Goal: Information Seeking & Learning: Learn about a topic

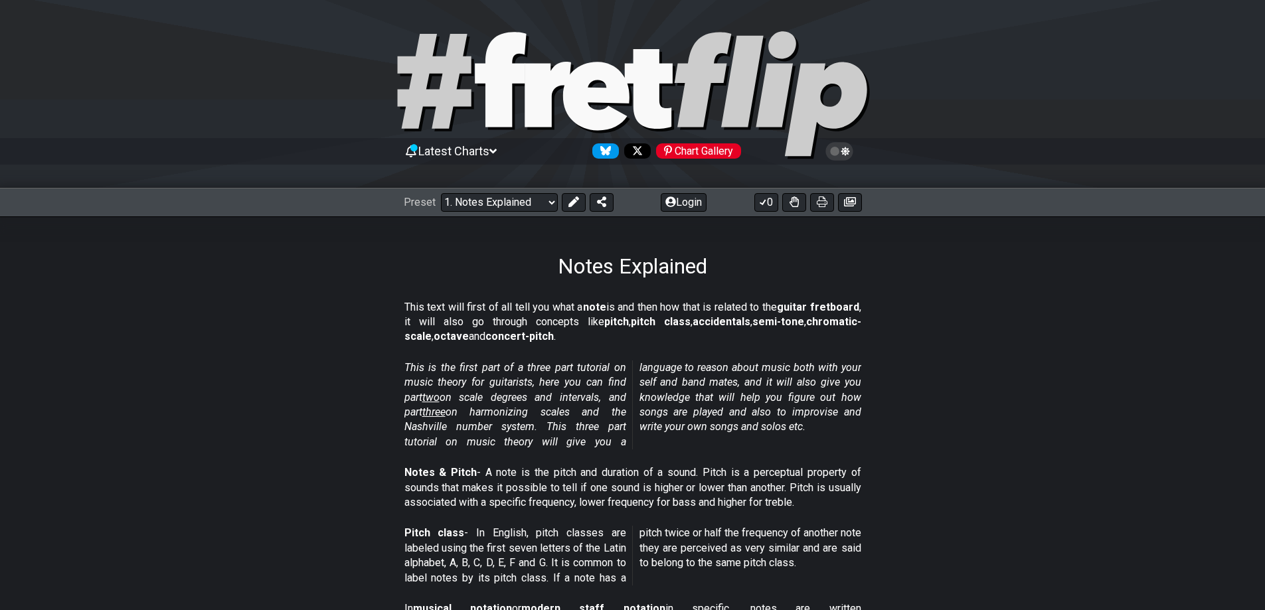
click at [525, 213] on div "Preset Welcome to #fretflip! Initial Preset Custom Preset Minor Pentatonic Majo…" at bounding box center [632, 202] width 1265 height 29
click at [523, 209] on select "Welcome to #fretflip! Initial Preset Custom Preset Minor Pentatonic Major Penta…" at bounding box center [499, 202] width 117 height 19
click at [441, 193] on select "Welcome to #fretflip! Initial Preset Custom Preset Minor Pentatonic Major Penta…" at bounding box center [499, 202] width 117 height 19
select select "/minor-pentatonic"
select select "C"
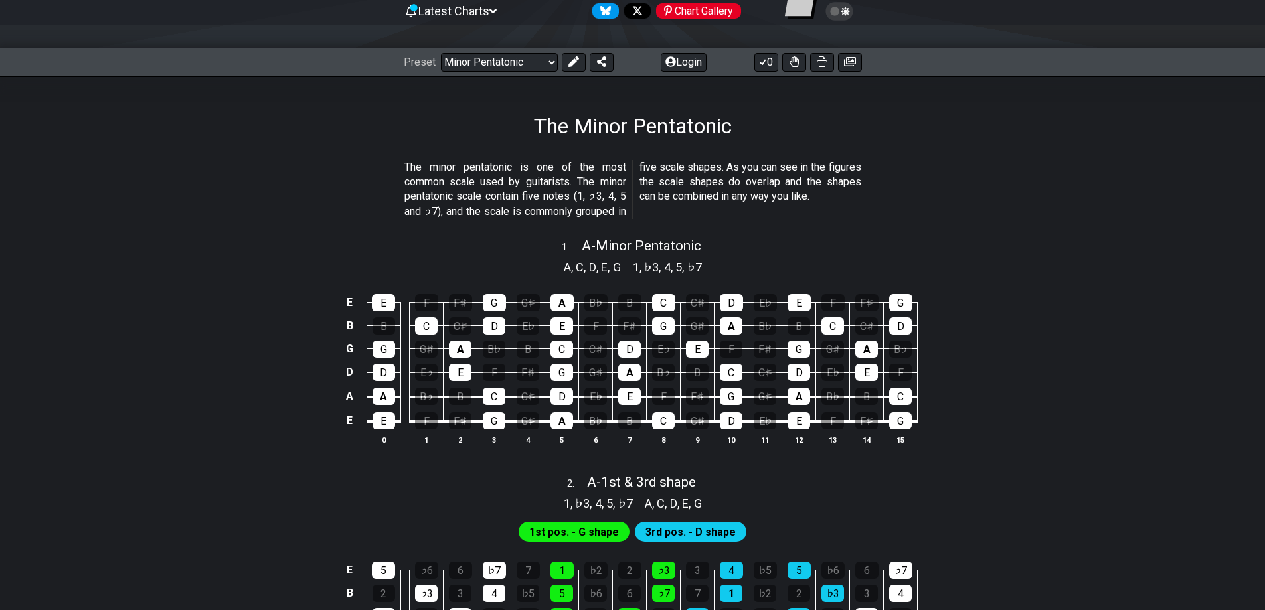
scroll to position [199, 0]
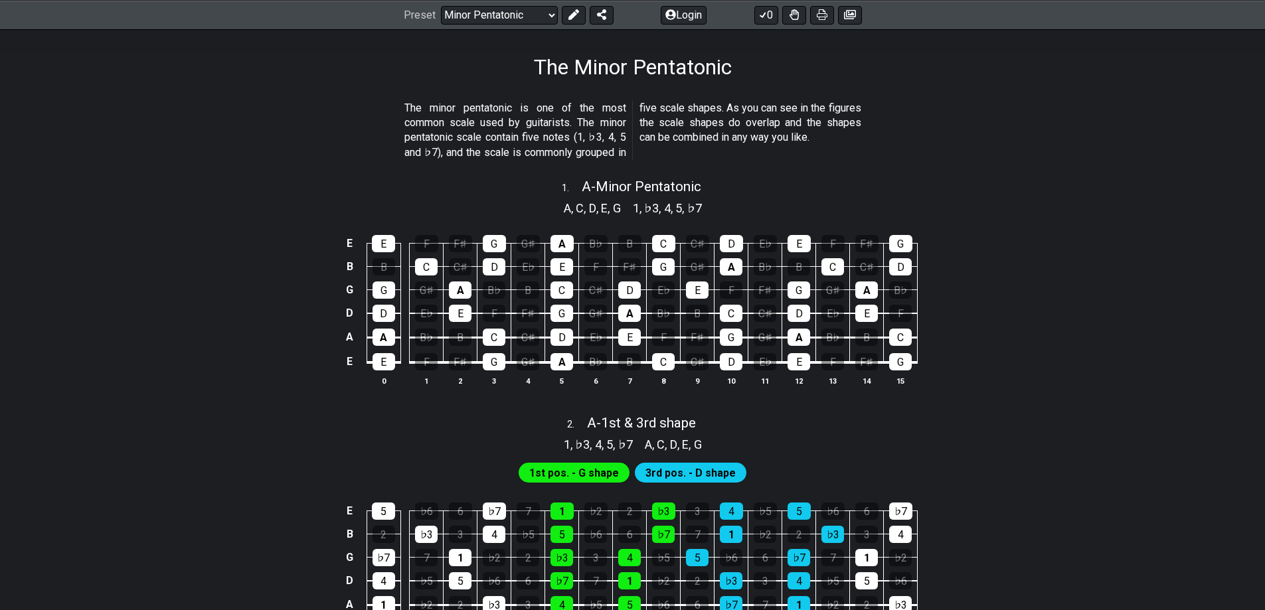
click at [1056, 229] on div "E E F F♯ G G♯ A B♭ B C C♯ D E♭ E F F♯ G B B C C♯ D E♭ E F F♯ G G♯ A B♭ B C C♯ D…" at bounding box center [633, 311] width 1036 height 187
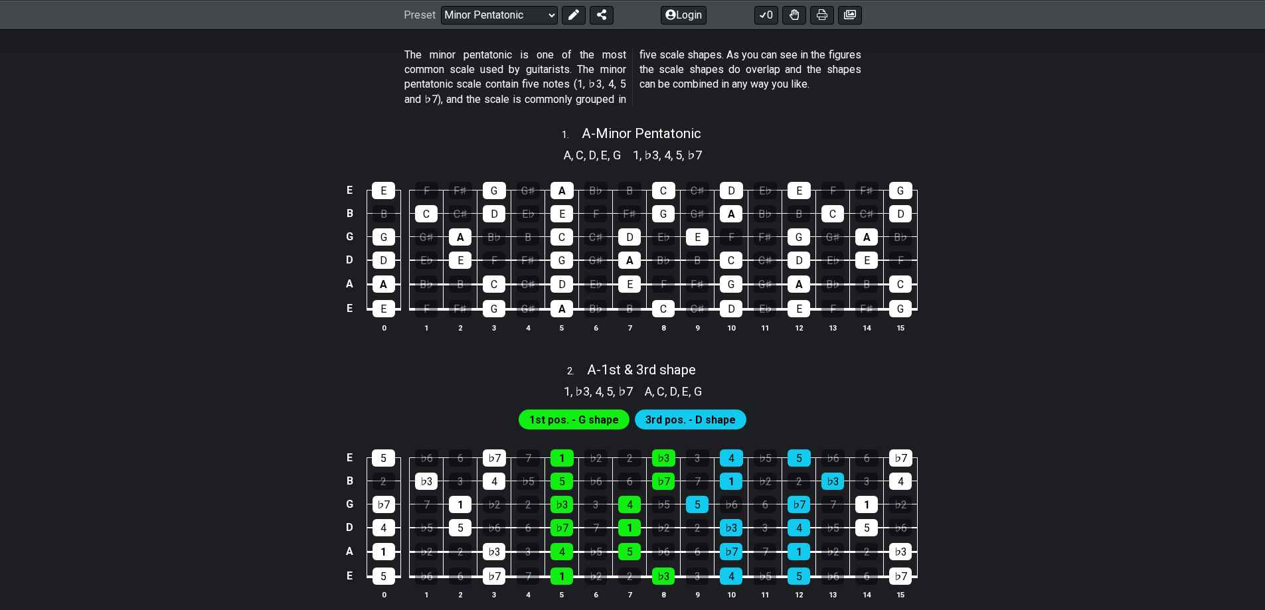
drag, startPoint x: 288, startPoint y: 159, endPoint x: 287, endPoint y: 165, distance: 6.8
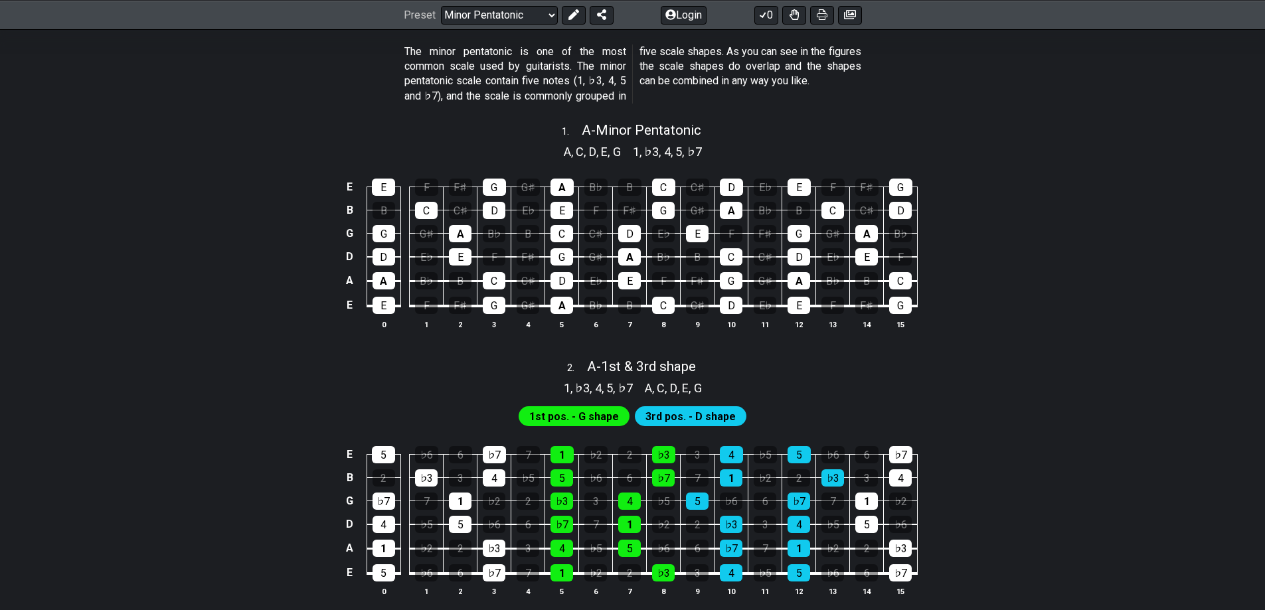
scroll to position [263, 0]
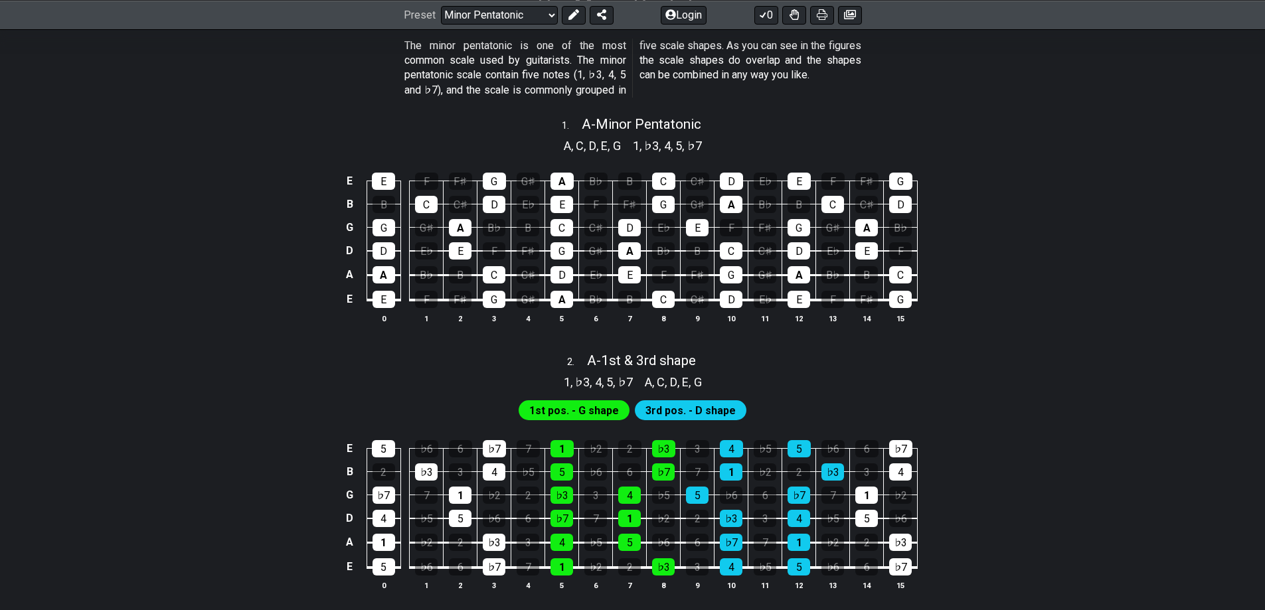
drag, startPoint x: 279, startPoint y: 163, endPoint x: 279, endPoint y: 172, distance: 8.6
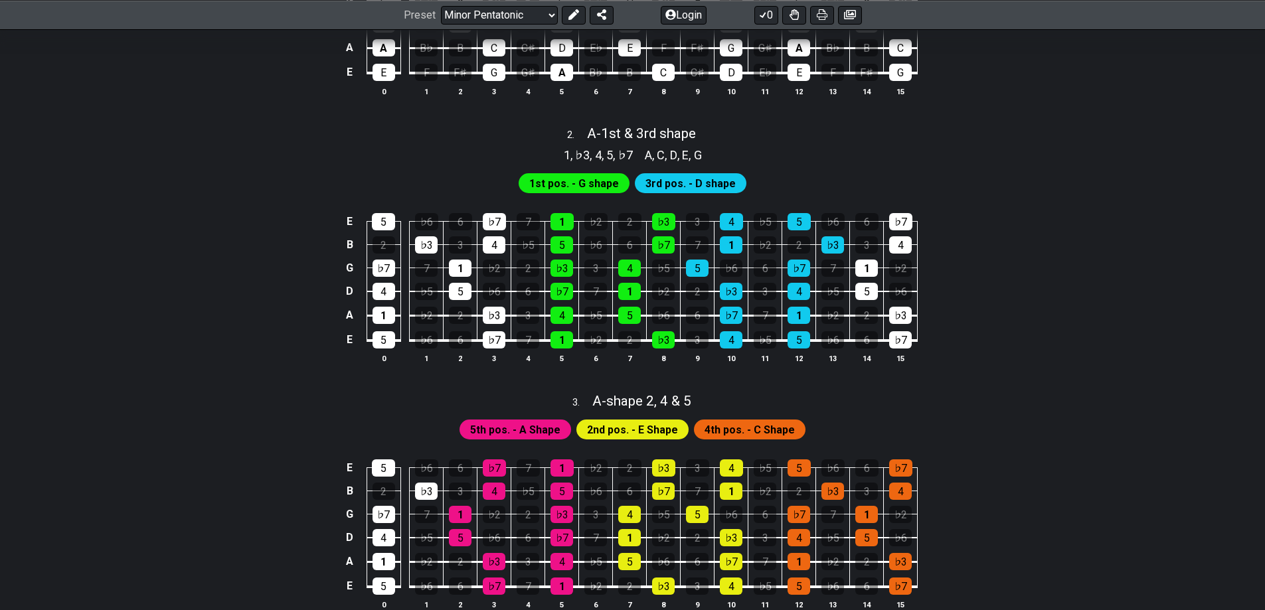
drag, startPoint x: 1045, startPoint y: 278, endPoint x: 1049, endPoint y: 288, distance: 10.7
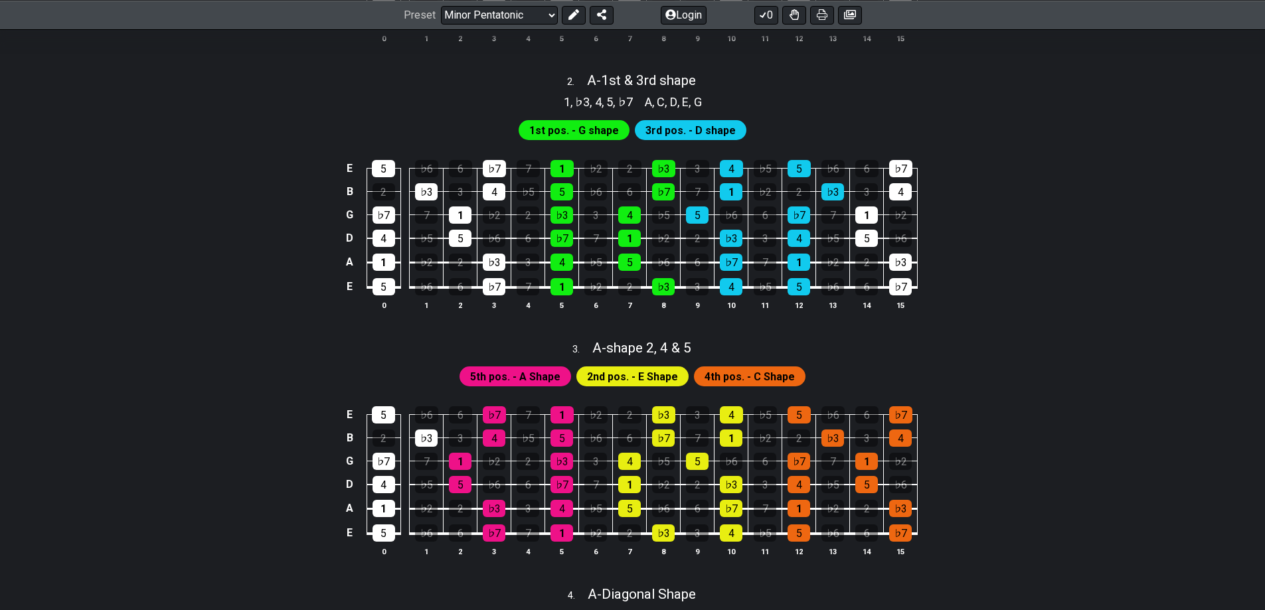
scroll to position [565, 0]
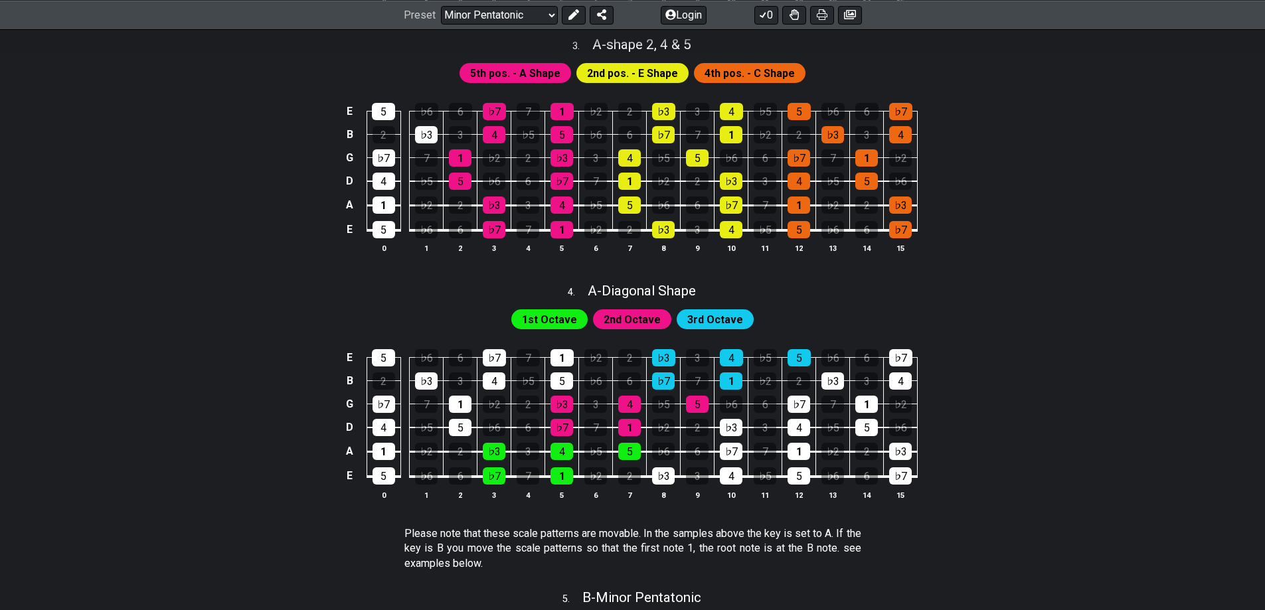
drag, startPoint x: 1054, startPoint y: 232, endPoint x: 1057, endPoint y: 258, distance: 26.0
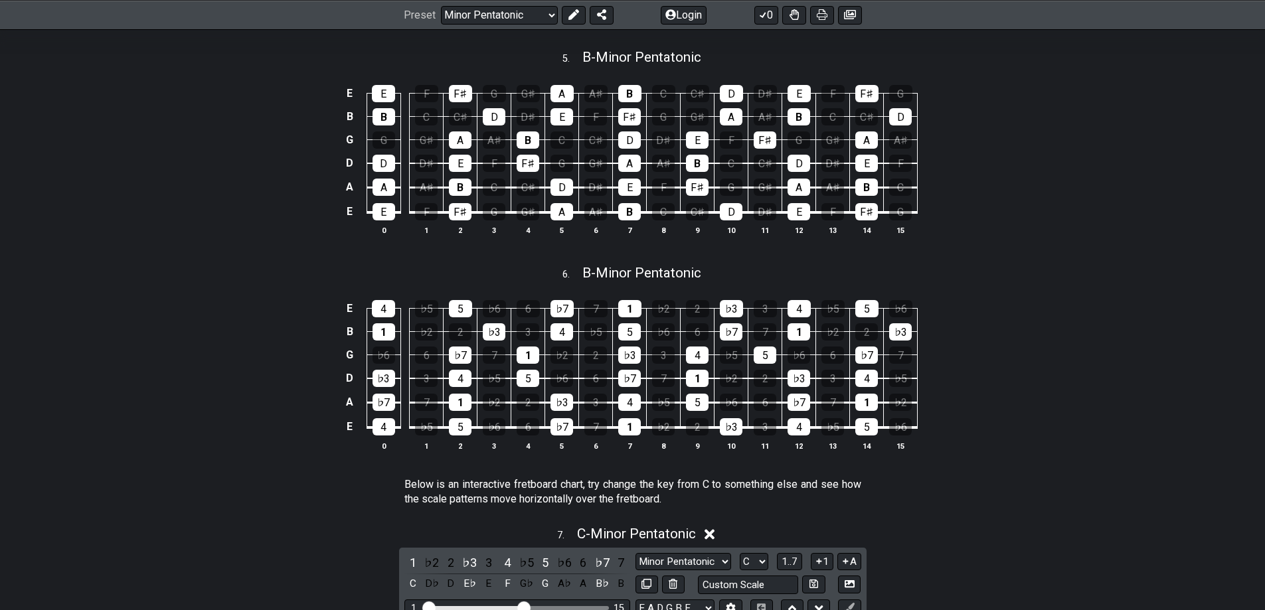
scroll to position [1391, 0]
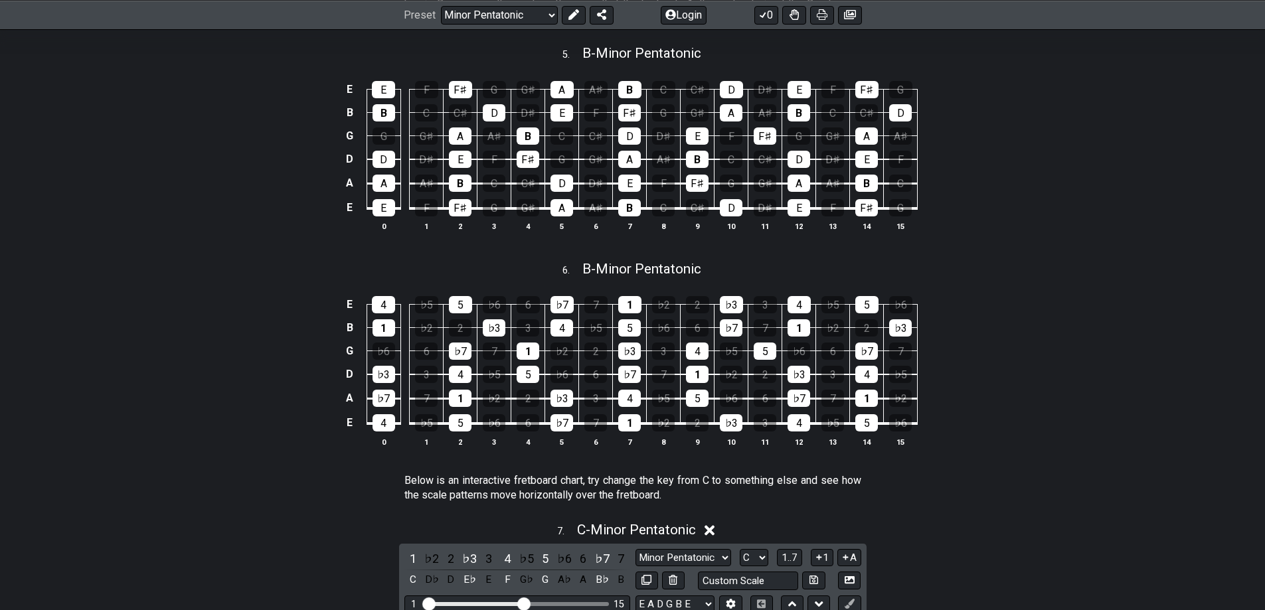
drag, startPoint x: 1055, startPoint y: 258, endPoint x: 1055, endPoint y: 272, distance: 13.9
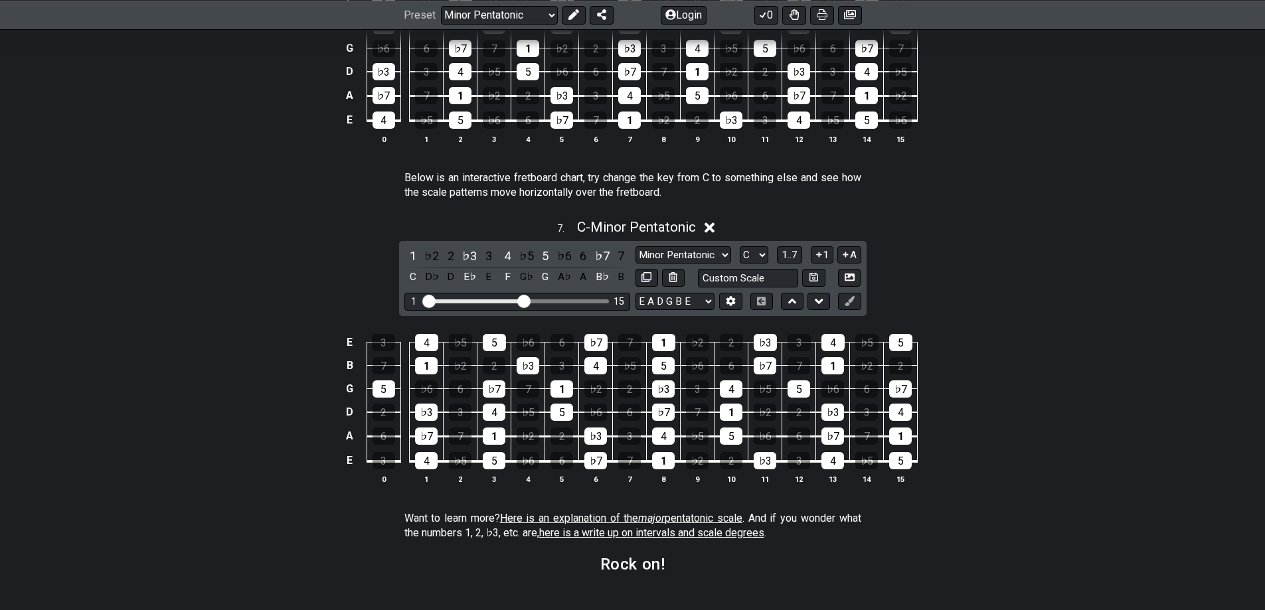
scroll to position [1723, 0]
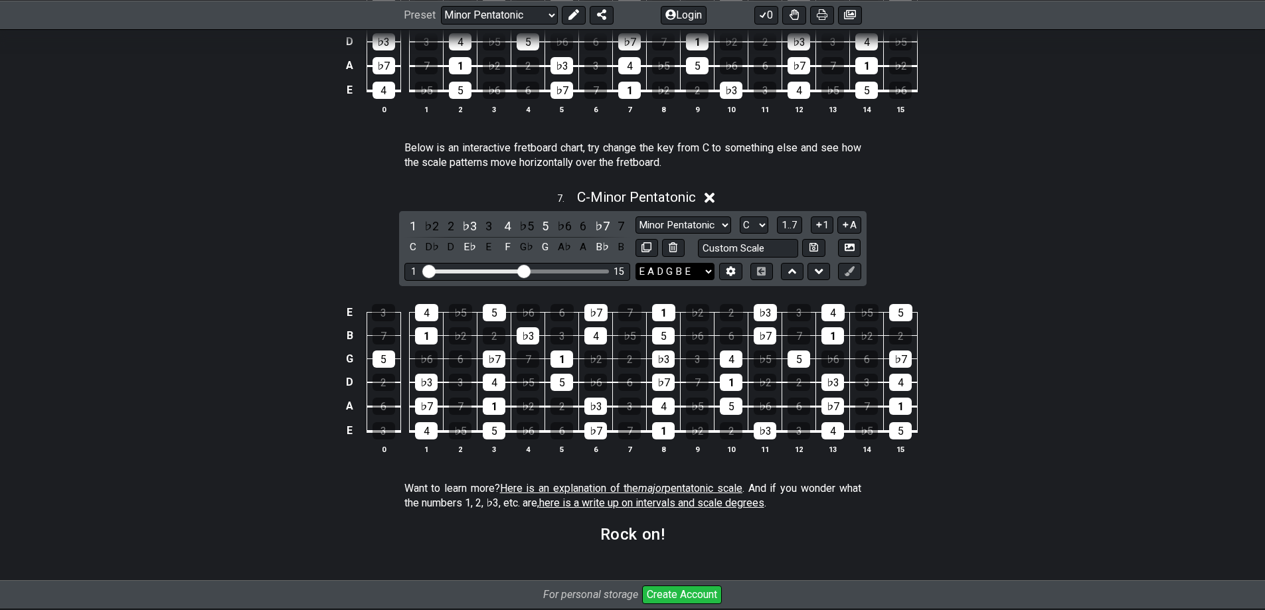
click at [705, 272] on select "E A D G B E E A D G B E E A D G B E B E A D F♯ B A D G C E A D A D G B E E♭ A♭ …" at bounding box center [675, 272] width 79 height 18
select select "C G C F A D"
click at [636, 263] on select "E A D G B E E A D G B E E A D G B E B E A D F♯ B A D G C E A D A D G B E E♭ A♭ …" at bounding box center [675, 272] width 79 height 18
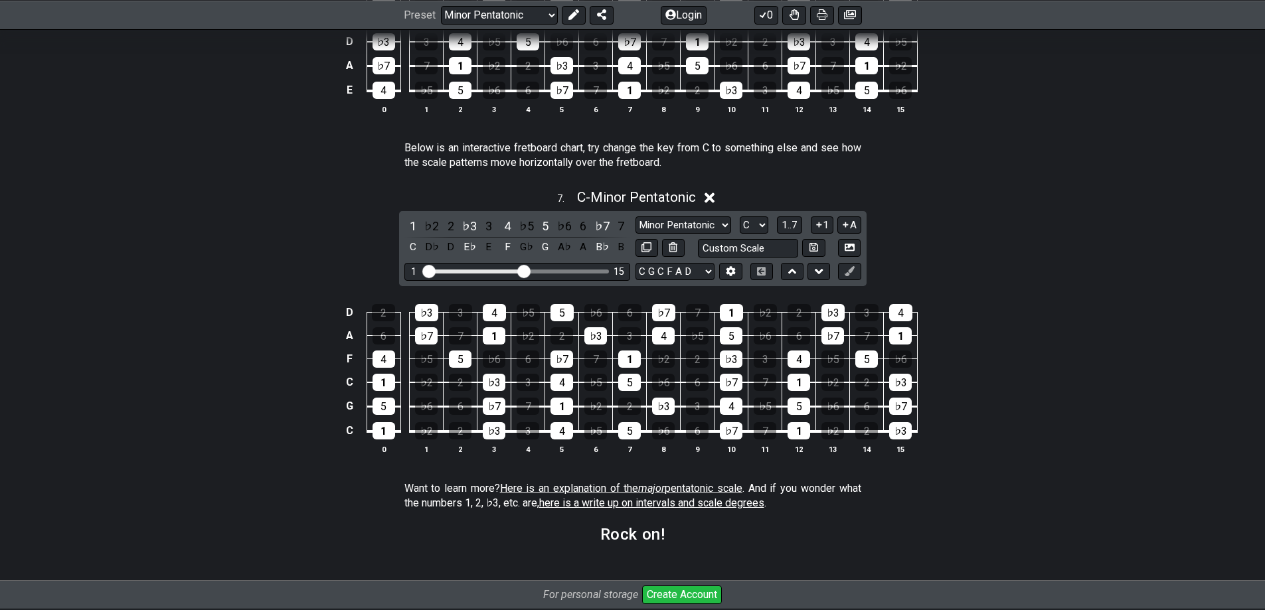
click at [1019, 281] on div "7 . C - Minor Pentatonic 1 ♭2 2 ♭3 3 4 ♭5 5 ♭6 6 ♭7 7 C D♭ D E♭ E F G♭ G A♭ A B…" at bounding box center [633, 327] width 1036 height 292
